Goal: Information Seeking & Learning: Find specific fact

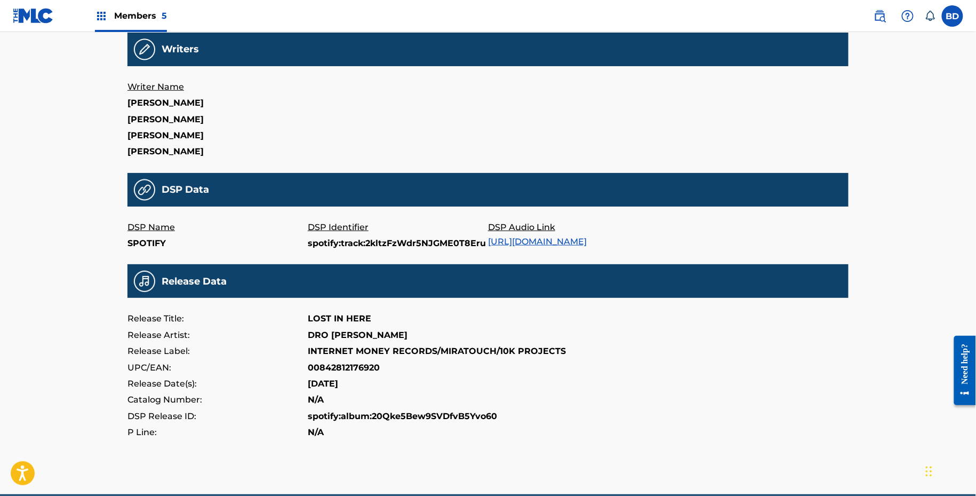
scroll to position [305, 0]
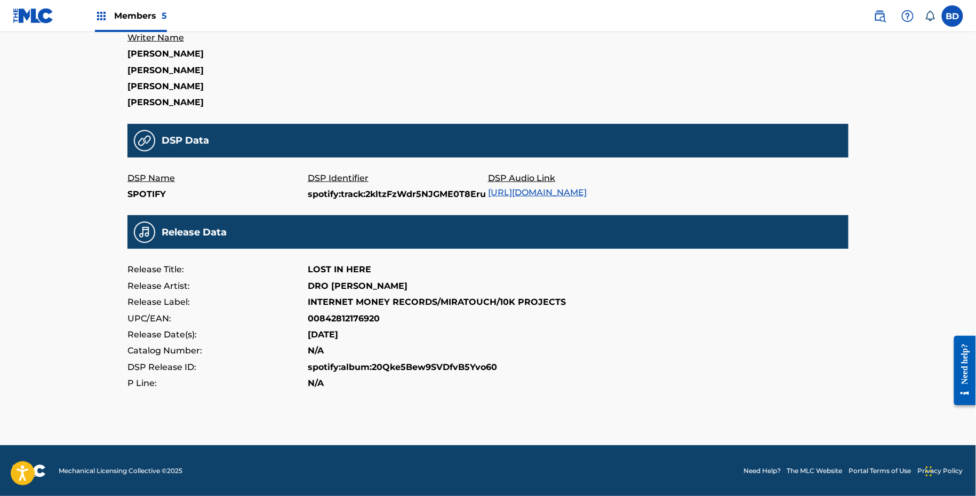
click at [320, 188] on p "spotify:track:2kltzFzWdr5NJGME0T8Eru" at bounding box center [398, 194] width 180 height 16
copy p "spotify:track:2kltzFzWdr5NJGME0T8Eru"
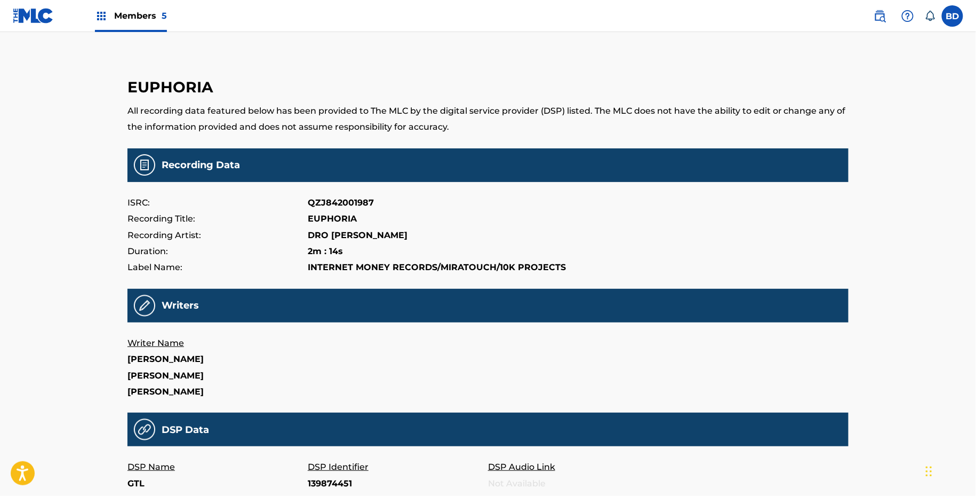
click at [323, 475] on p "139874451" at bounding box center [398, 483] width 180 height 16
copy p "139874451"
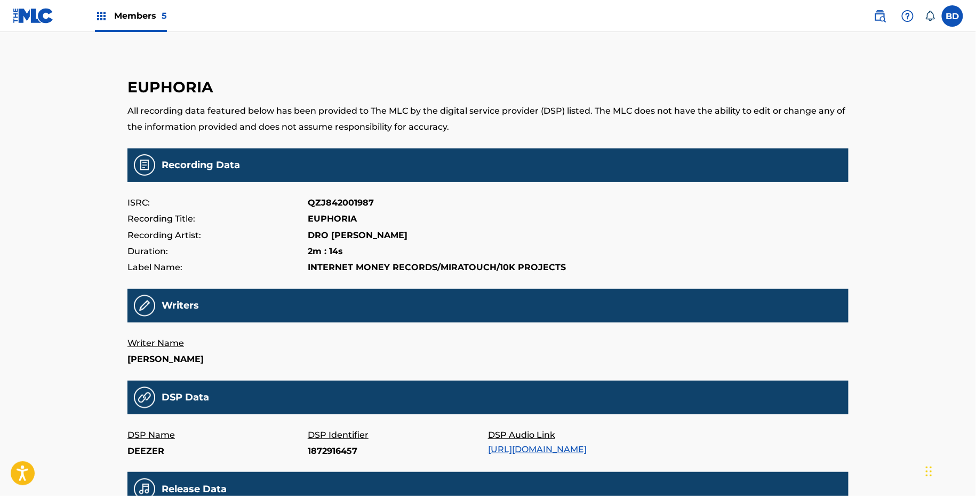
click at [328, 451] on p "1872916457" at bounding box center [398, 451] width 180 height 16
copy p "1872916457"
click at [320, 447] on p "Tra.792030876" at bounding box center [398, 451] width 180 height 16
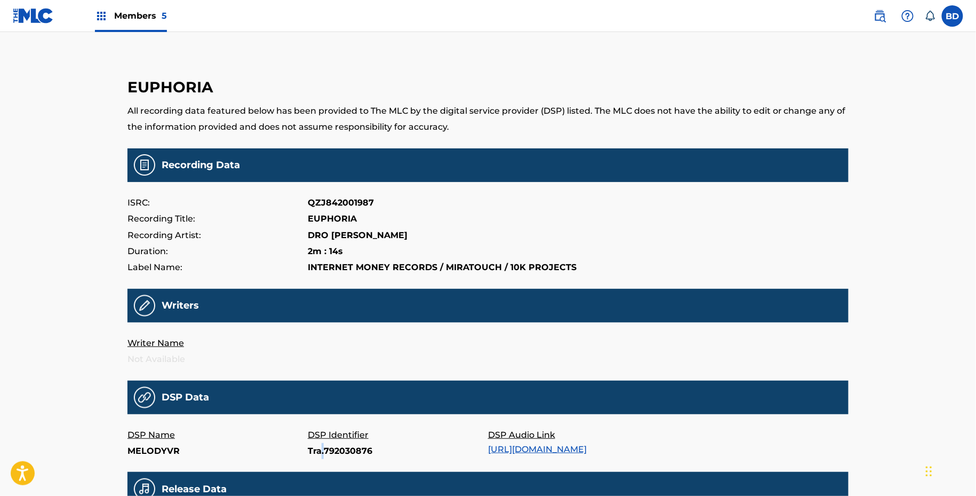
copy p "."
click at [320, 447] on p "Tra.792030876" at bounding box center [398, 451] width 180 height 16
copy p "Tra.792030876"
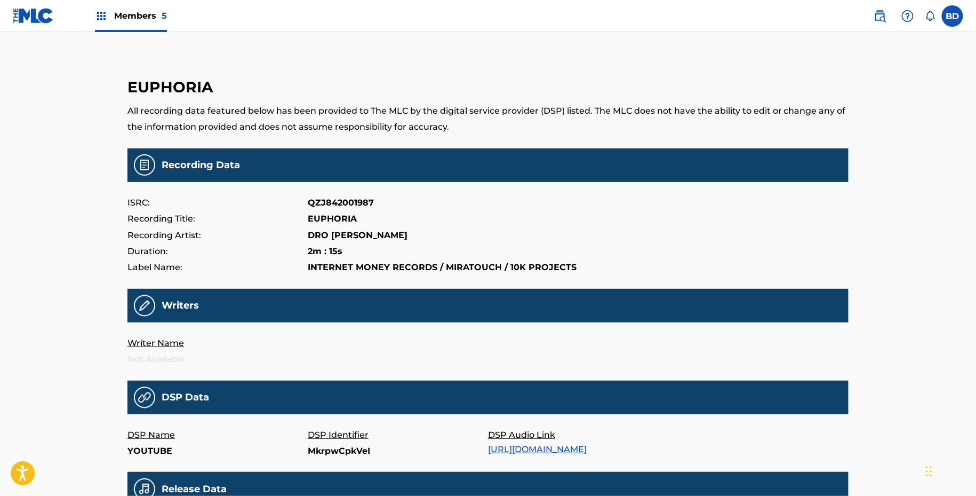
click at [317, 448] on p "MkrpwCpkVeI" at bounding box center [398, 451] width 180 height 16
copy p "MkrpwCpkVeI"
click at [314, 451] on p "180687227" at bounding box center [398, 451] width 180 height 16
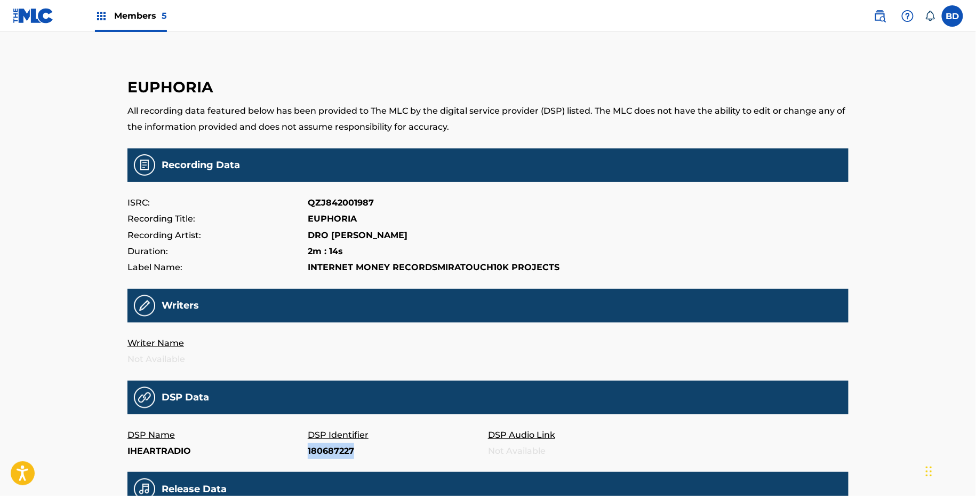
copy p "180687227"
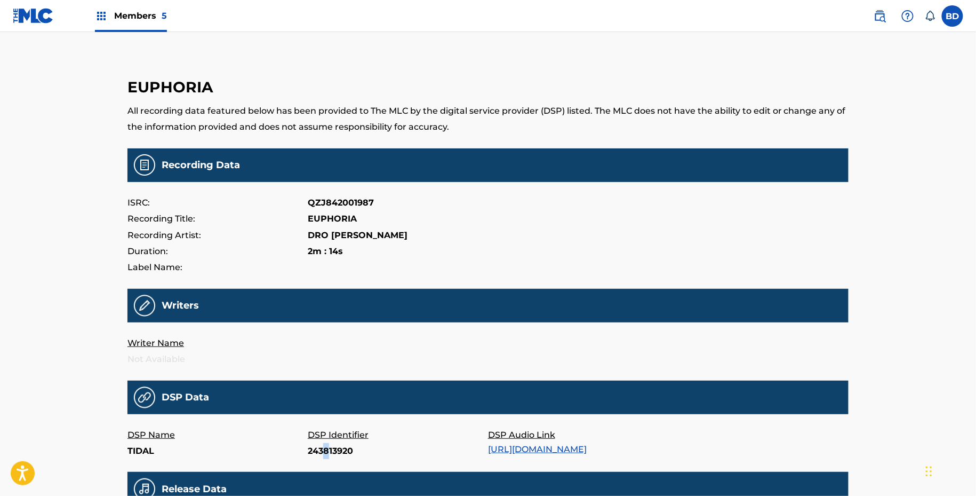
click at [327, 452] on p "243813920" at bounding box center [398, 451] width 180 height 16
click at [340, 446] on p "243813920" at bounding box center [398, 451] width 180 height 16
copy p "243813920"
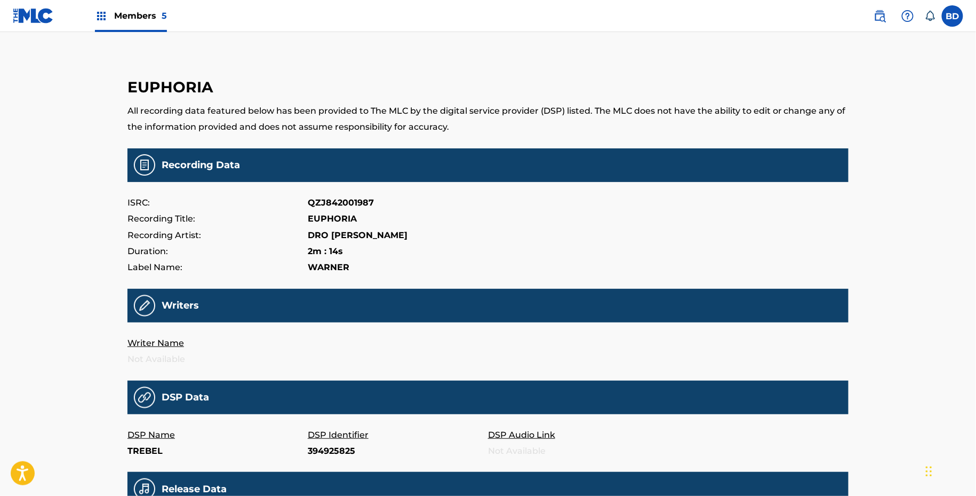
click at [343, 451] on p "394925825" at bounding box center [398, 451] width 180 height 16
copy p "394925825"
click at [317, 448] on p "237259253" at bounding box center [398, 451] width 180 height 16
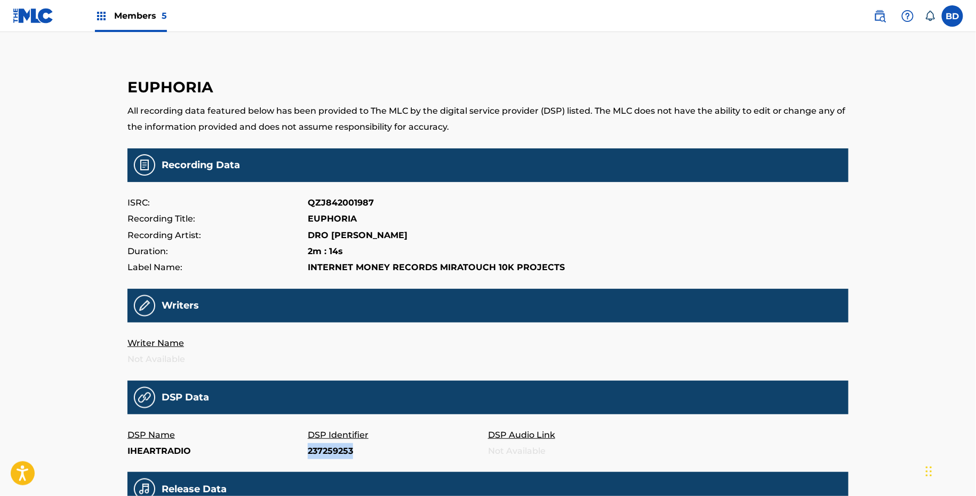
click at [317, 448] on p "237259253" at bounding box center [398, 451] width 180 height 16
copy p "237259253"
